Goal: Transaction & Acquisition: Download file/media

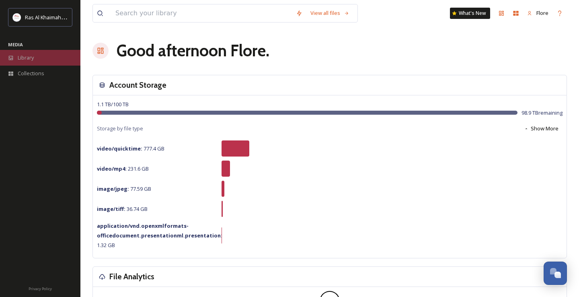
click at [43, 53] on div "Library" at bounding box center [40, 58] width 80 height 16
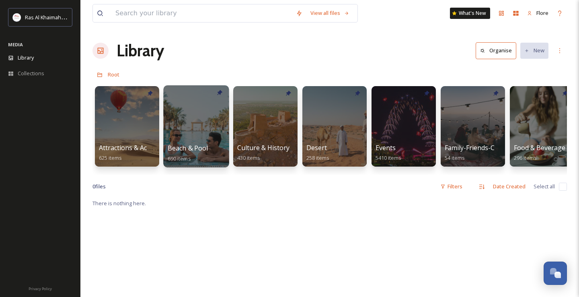
click at [205, 120] on div at bounding box center [196, 126] width 66 height 82
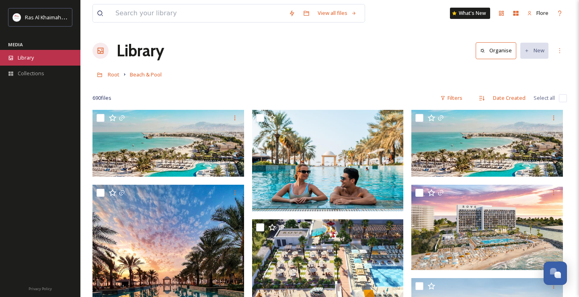
click at [31, 56] on span "Library" at bounding box center [26, 58] width 16 height 8
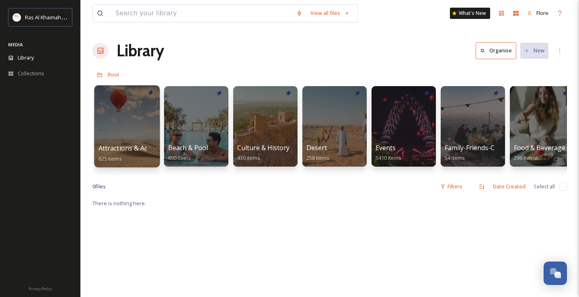
click at [123, 127] on div at bounding box center [127, 126] width 66 height 82
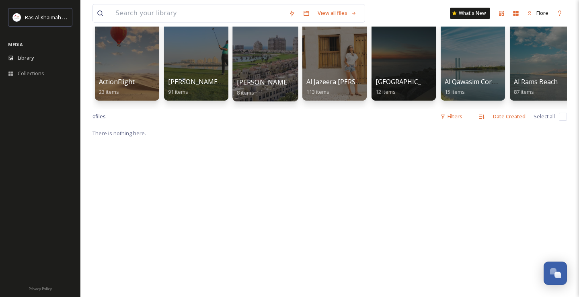
scroll to position [69, 0]
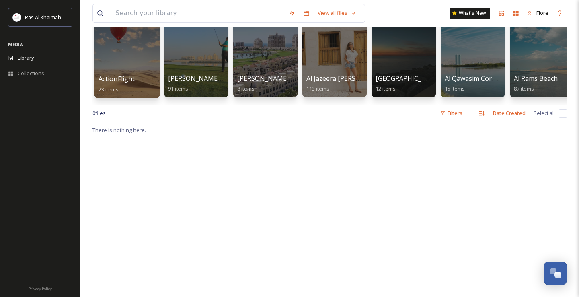
click at [135, 80] on div "ActionFlight 23 items" at bounding box center [127, 84] width 57 height 20
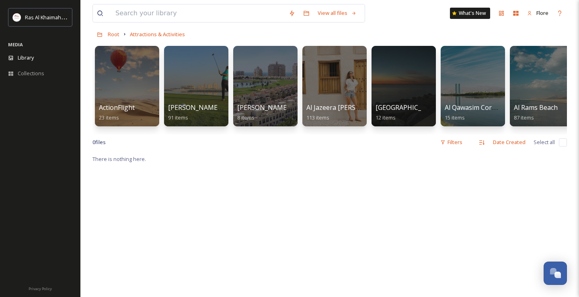
scroll to position [0, 0]
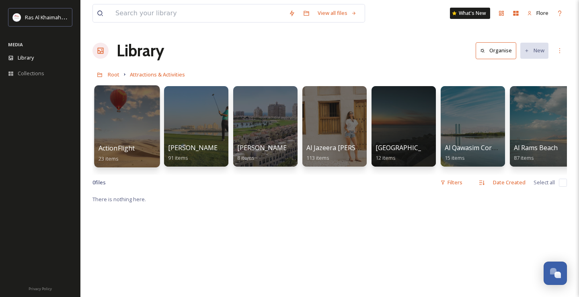
click at [108, 127] on div at bounding box center [127, 126] width 66 height 82
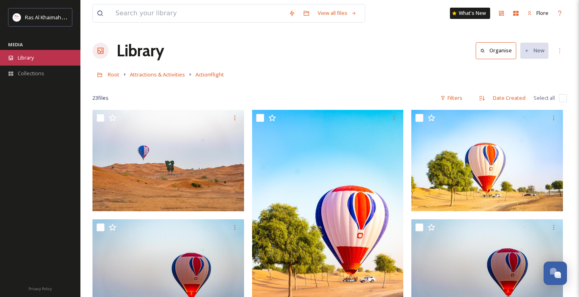
click at [17, 55] on div "Library" at bounding box center [40, 58] width 80 height 16
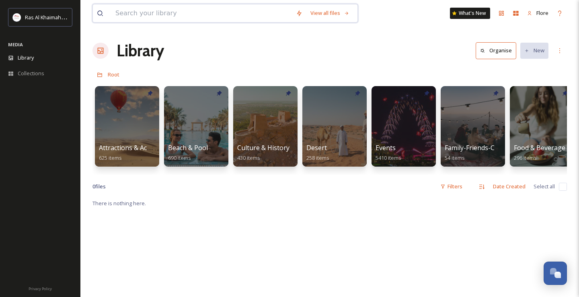
click at [166, 12] on input at bounding box center [201, 13] width 181 height 18
type input "beach"
click at [387, 35] on div "beach Search What's New Flore Library Organise New Root Your Selections There i…" at bounding box center [329, 247] width 499 height 495
click at [345, 16] on div "Search Press Enter to search" at bounding box center [342, 13] width 34 height 16
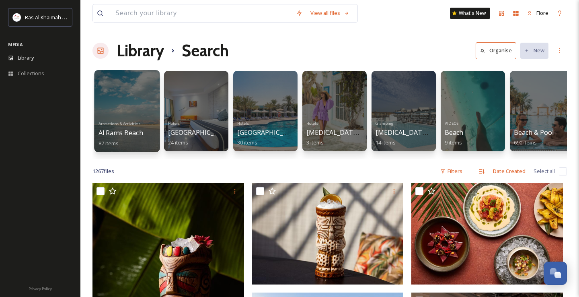
click at [137, 105] on div at bounding box center [127, 111] width 66 height 82
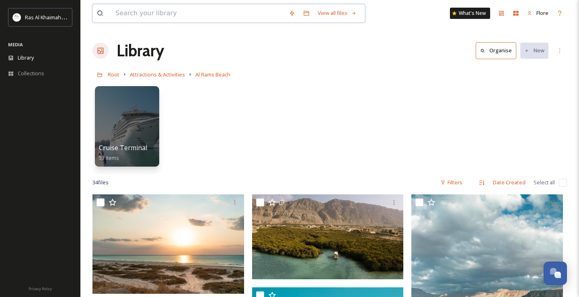
click at [150, 11] on input at bounding box center [197, 13] width 173 height 18
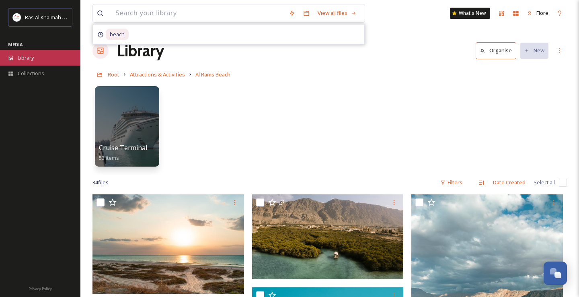
click at [40, 53] on div "Library" at bounding box center [40, 58] width 80 height 16
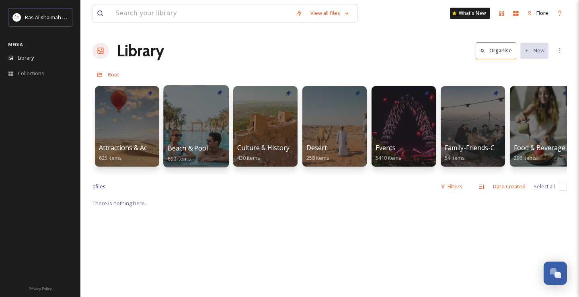
click at [199, 99] on div at bounding box center [196, 126] width 66 height 82
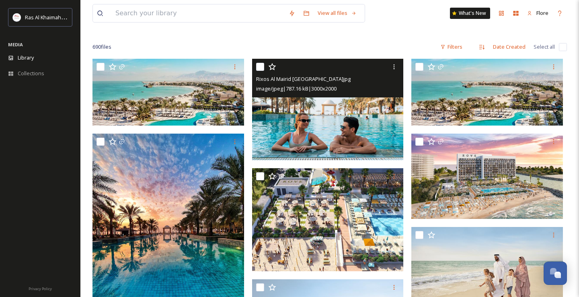
scroll to position [51, 0]
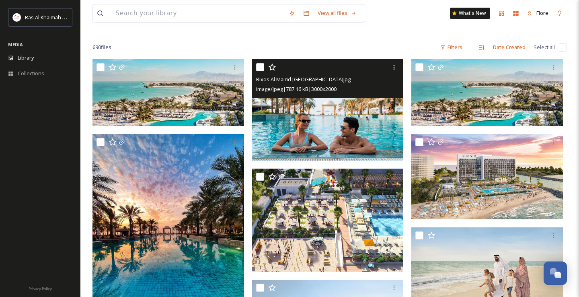
click at [342, 111] on img at bounding box center [328, 109] width 152 height 101
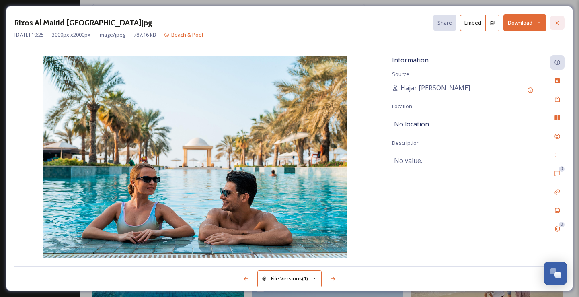
click at [557, 20] on icon at bounding box center [557, 23] width 6 height 6
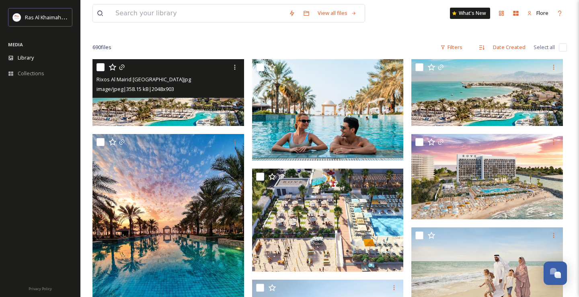
click at [169, 108] on img at bounding box center [168, 92] width 152 height 67
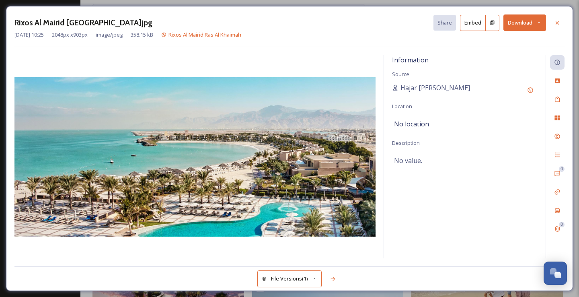
click at [522, 25] on button "Download" at bounding box center [524, 22] width 43 height 16
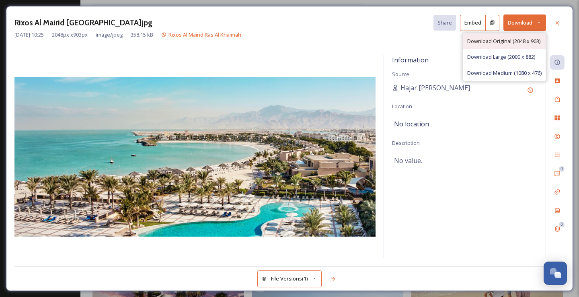
click at [518, 37] on span "Download Original (2048 x 903)" at bounding box center [503, 41] width 73 height 8
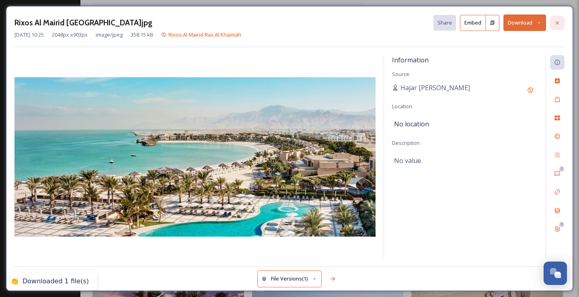
click at [558, 23] on icon at bounding box center [557, 22] width 3 height 3
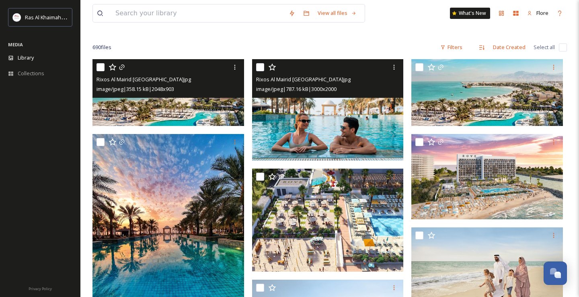
click at [341, 102] on img at bounding box center [328, 109] width 152 height 101
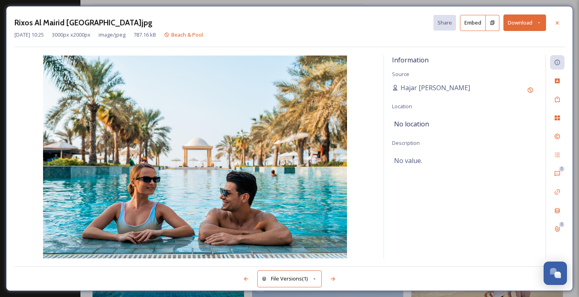
click at [535, 25] on button "Download" at bounding box center [524, 22] width 43 height 16
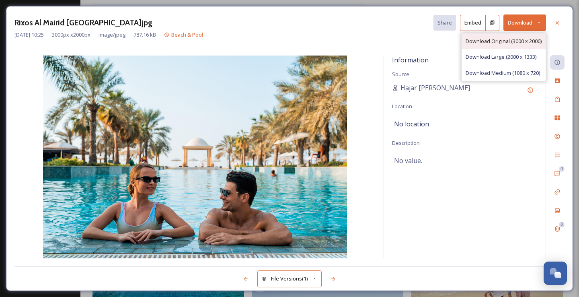
click at [516, 40] on span "Download Original (3000 x 2000)" at bounding box center [504, 41] width 76 height 8
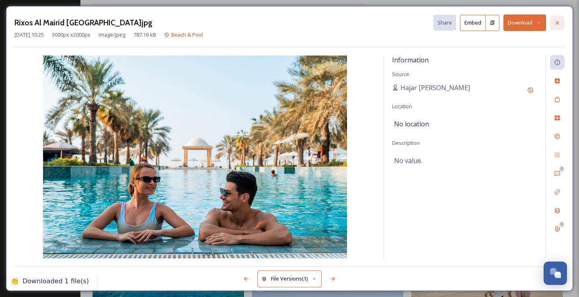
click at [554, 23] on icon at bounding box center [557, 23] width 6 height 6
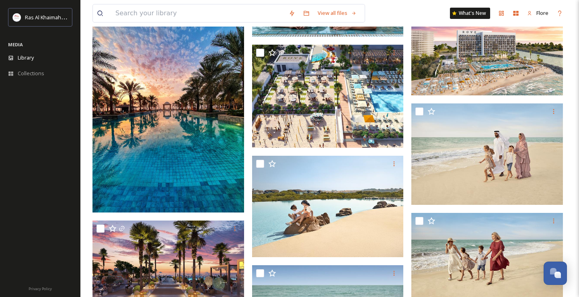
scroll to position [156, 0]
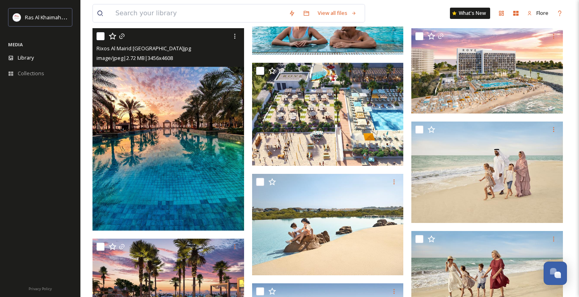
click at [194, 116] on img at bounding box center [168, 129] width 152 height 202
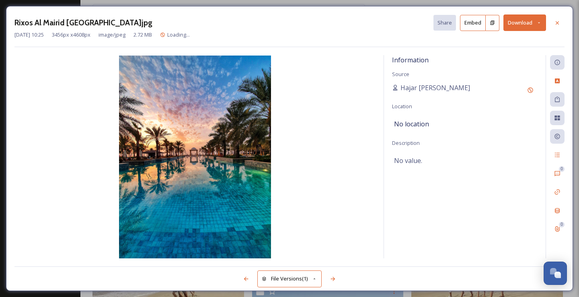
click at [517, 23] on button "Download" at bounding box center [524, 22] width 43 height 16
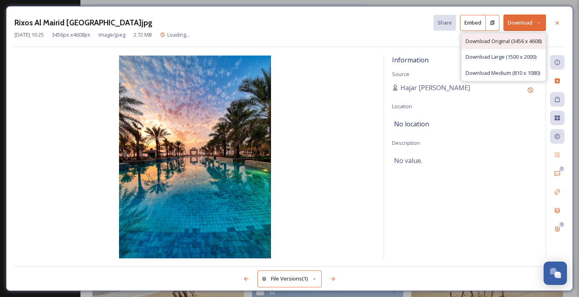
click at [511, 40] on span "Download Original (3456 x 4608)" at bounding box center [504, 41] width 76 height 8
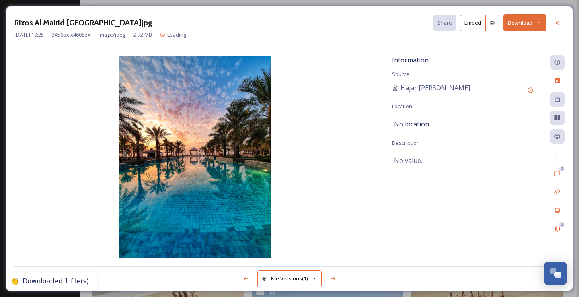
click at [558, 24] on icon at bounding box center [557, 23] width 6 height 6
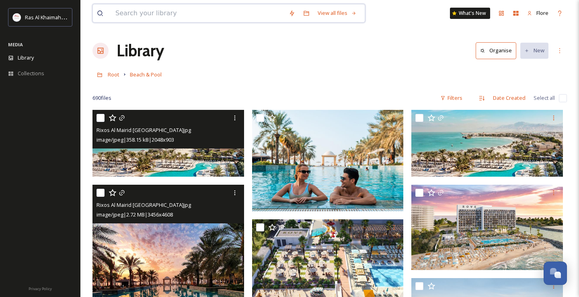
click at [148, 16] on input at bounding box center [197, 13] width 173 height 18
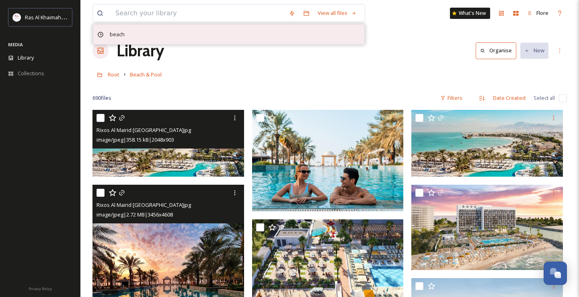
click at [119, 33] on span "beach" at bounding box center [117, 35] width 23 height 12
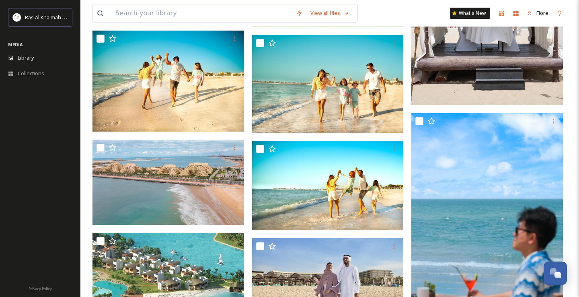
scroll to position [3269, 0]
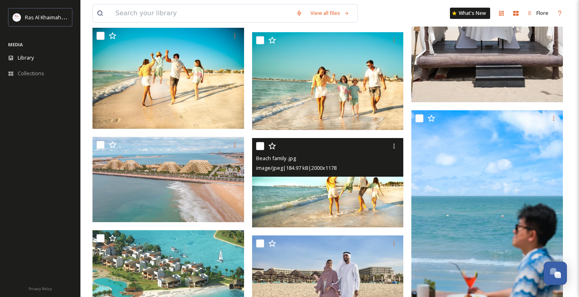
click at [330, 183] on img at bounding box center [328, 182] width 152 height 89
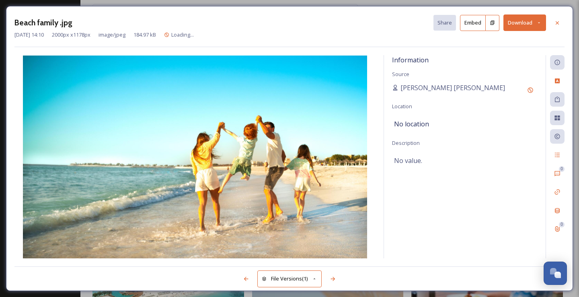
click at [526, 20] on button "Download" at bounding box center [524, 22] width 43 height 16
click at [509, 39] on span "Download Original (2000 x 1178)" at bounding box center [504, 41] width 76 height 8
click at [555, 22] on icon at bounding box center [557, 23] width 6 height 6
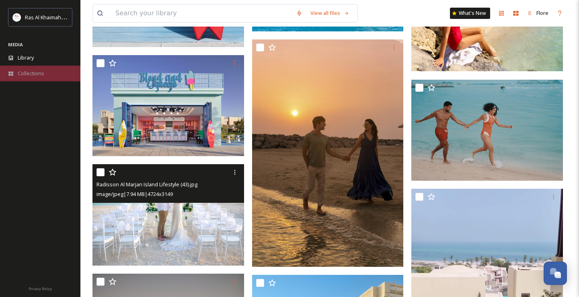
scroll to position [2156, 0]
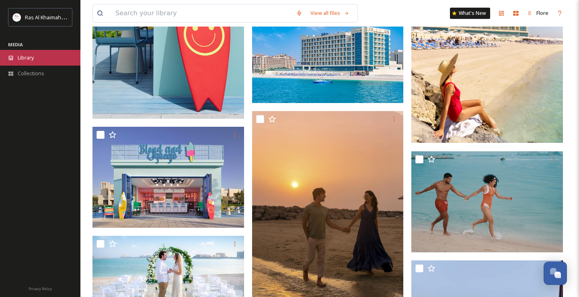
click at [28, 57] on span "Library" at bounding box center [26, 58] width 16 height 8
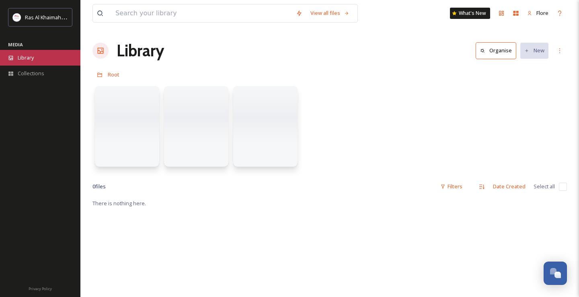
scroll to position [0, 0]
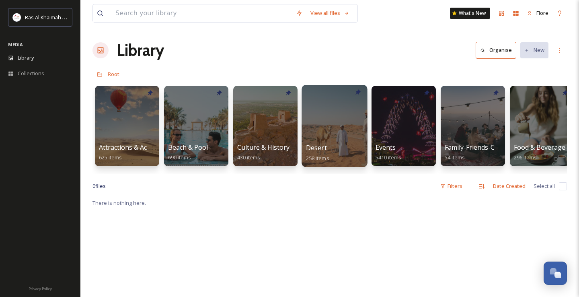
click at [347, 138] on div at bounding box center [335, 126] width 66 height 82
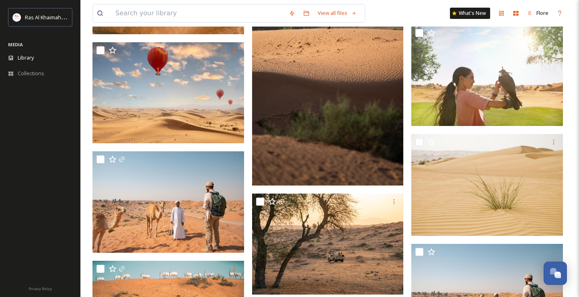
scroll to position [394, 0]
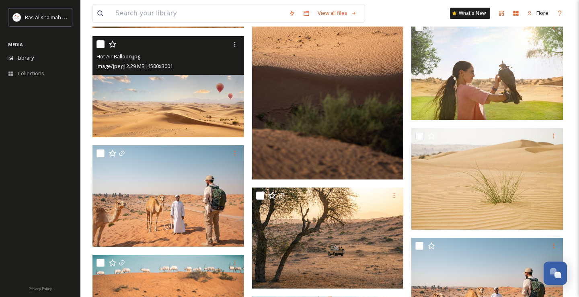
click at [148, 104] on img at bounding box center [168, 86] width 152 height 101
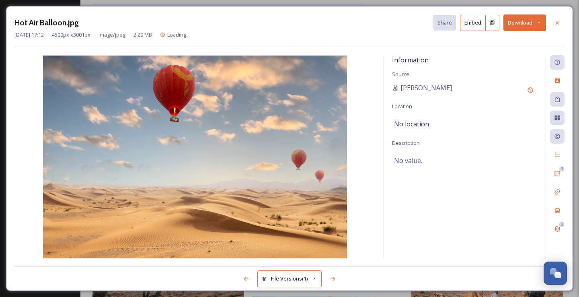
click at [525, 27] on button "Download" at bounding box center [524, 22] width 43 height 16
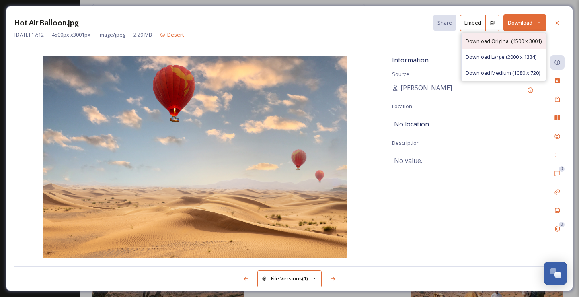
click at [515, 45] on div "Download Original (4500 x 3001)" at bounding box center [504, 41] width 84 height 16
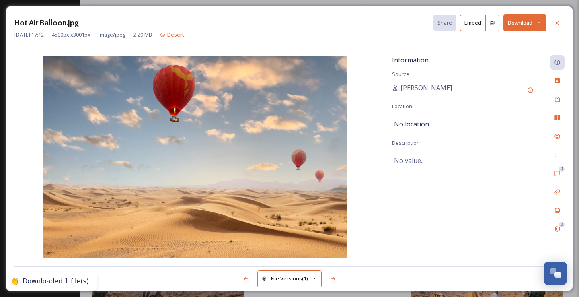
click at [559, 24] on icon at bounding box center [557, 23] width 6 height 6
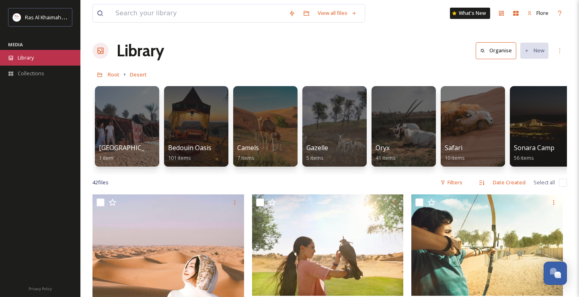
click at [27, 60] on span "Library" at bounding box center [26, 58] width 16 height 8
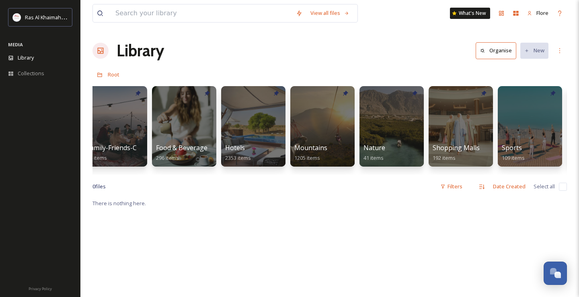
scroll to position [0, 358]
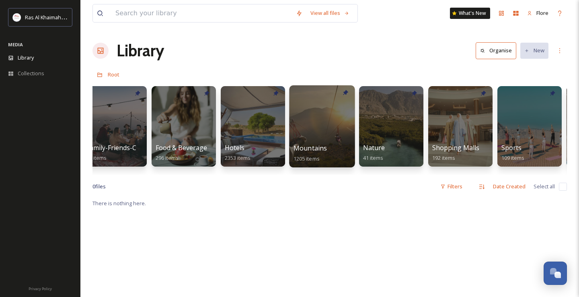
click at [318, 126] on div at bounding box center [322, 126] width 66 height 82
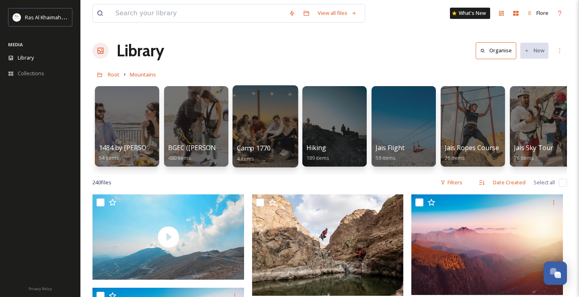
click at [266, 140] on div at bounding box center [265, 126] width 66 height 82
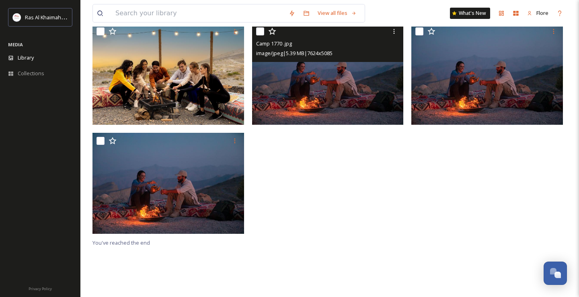
scroll to position [110, 0]
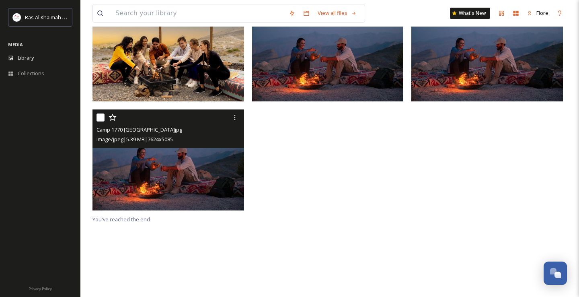
click at [192, 152] on img at bounding box center [168, 159] width 152 height 101
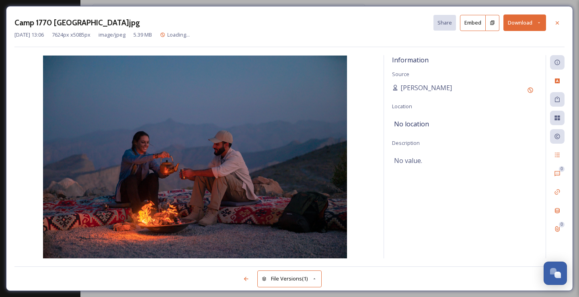
click at [535, 23] on button "Download" at bounding box center [524, 22] width 43 height 16
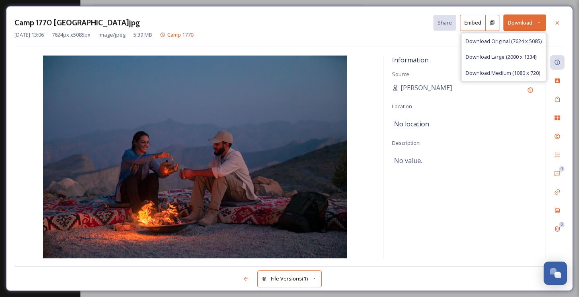
click at [519, 41] on span "Download Original (7624 x 5085)" at bounding box center [504, 41] width 76 height 8
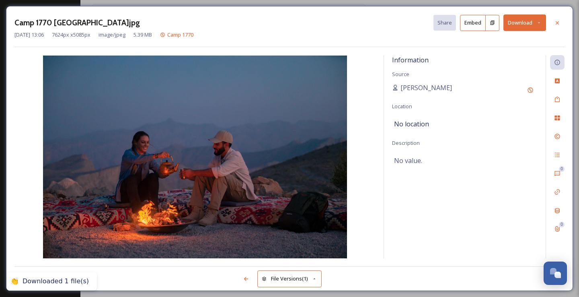
click at [336, 11] on div "Camp 1770 [GEOGRAPHIC_DATA]jpg Share Embed Download [DATE] 13:06 7624 px x 5085…" at bounding box center [289, 148] width 567 height 285
click at [559, 18] on div at bounding box center [557, 23] width 14 height 14
